Goal: Register for event/course

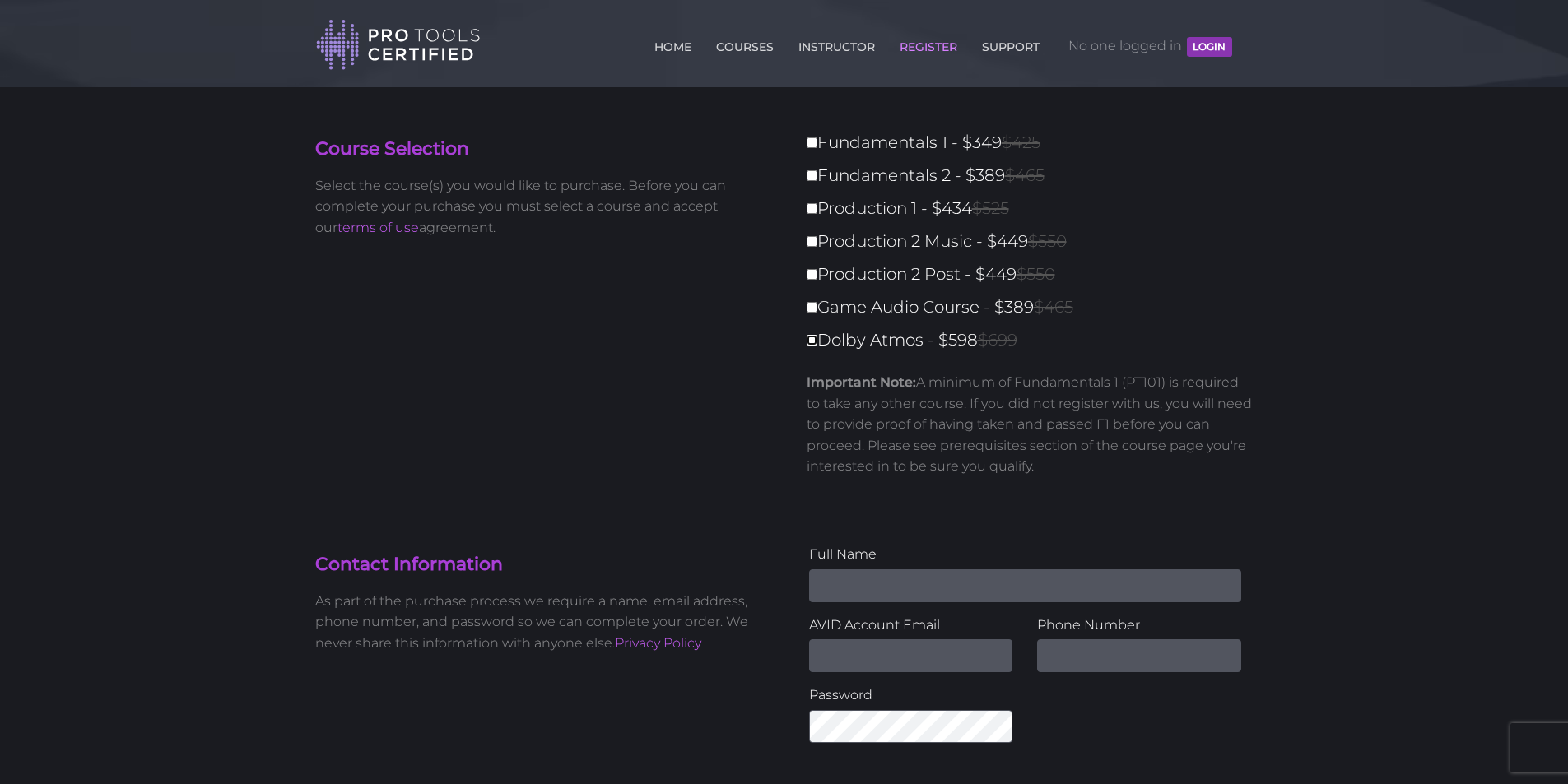
click at [815, 340] on input "Dolby Atmos - $598 $699" at bounding box center [812, 341] width 11 height 11
checkbox input "true"
type input "598"
click at [455, 36] on img at bounding box center [398, 45] width 165 height 54
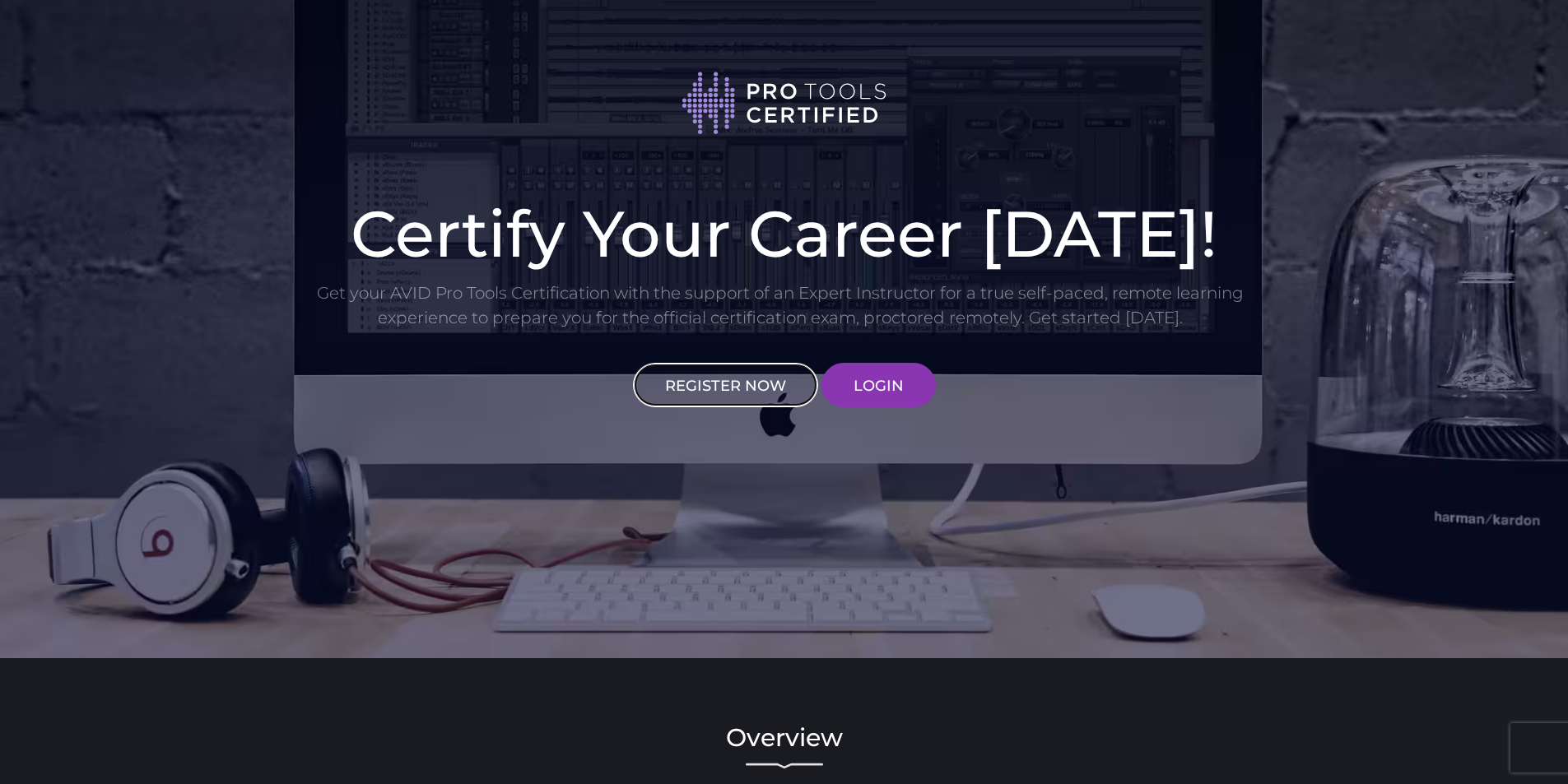
click at [745, 389] on link "REGISTER NOW" at bounding box center [725, 384] width 185 height 45
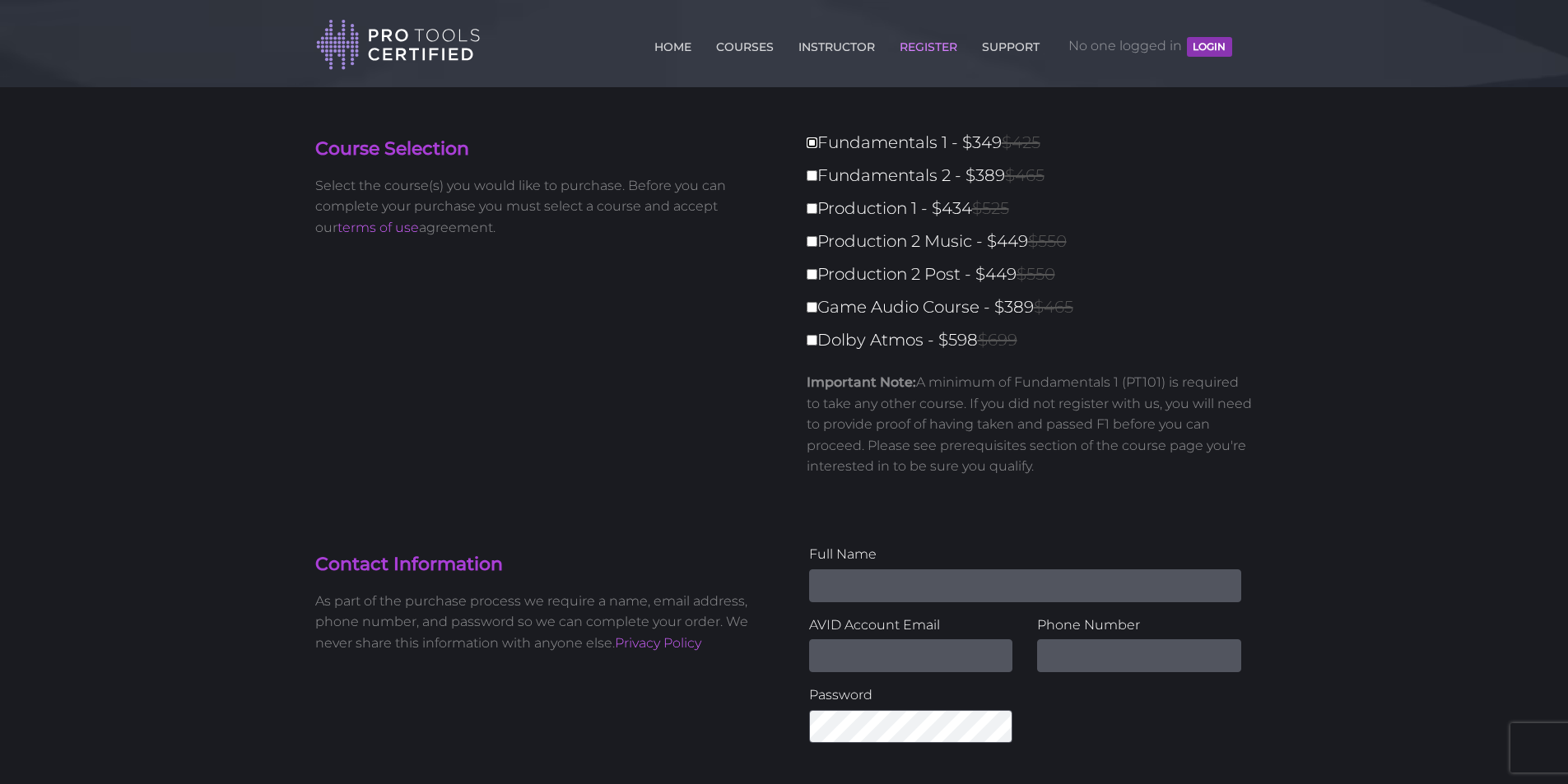
click at [812, 138] on input "Fundamentals 1 - $349 $425" at bounding box center [812, 143] width 11 height 11
checkbox input "true"
type input "349"
drag, startPoint x: 823, startPoint y: 337, endPoint x: 922, endPoint y: 327, distance: 99.5
click at [923, 330] on label "Dolby Atmos - $598 $699" at bounding box center [1034, 341] width 456 height 29
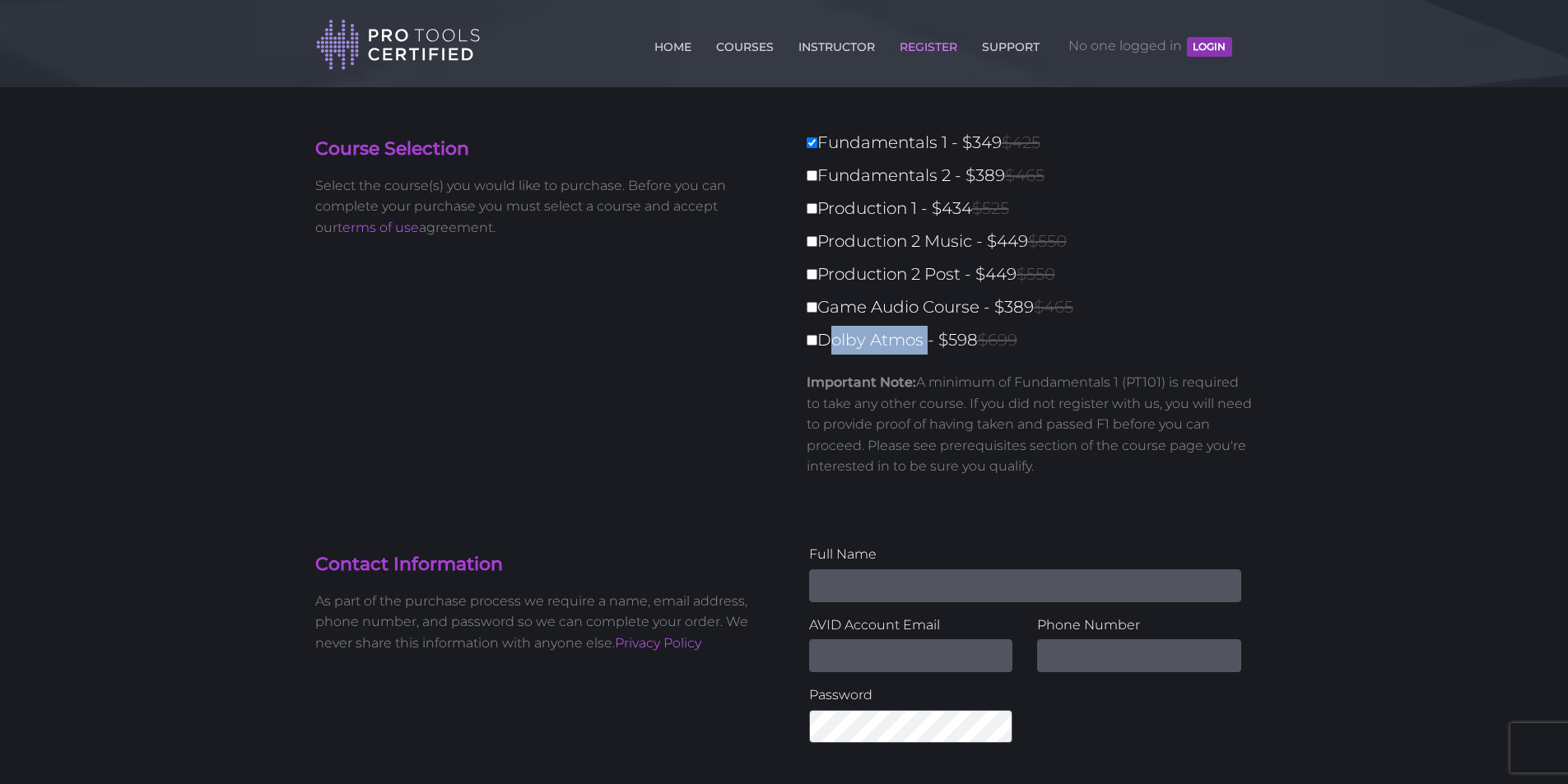
copy label "Dolby Atmos"
click at [584, 443] on div "Course Selection Select the course(s) you would like to purchase. Before you ca…" at bounding box center [784, 315] width 963 height 374
click at [814, 142] on input "Fundamentals 1 - $349 $425" at bounding box center [812, 143] width 11 height 11
checkbox input "false"
type input "0"
